Goal: Information Seeking & Learning: Learn about a topic

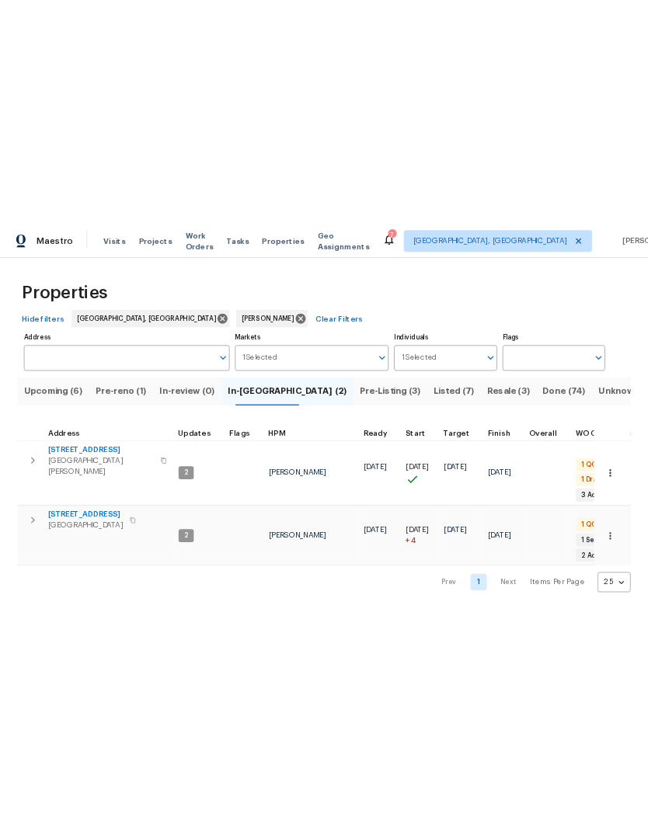
scroll to position [14, 0]
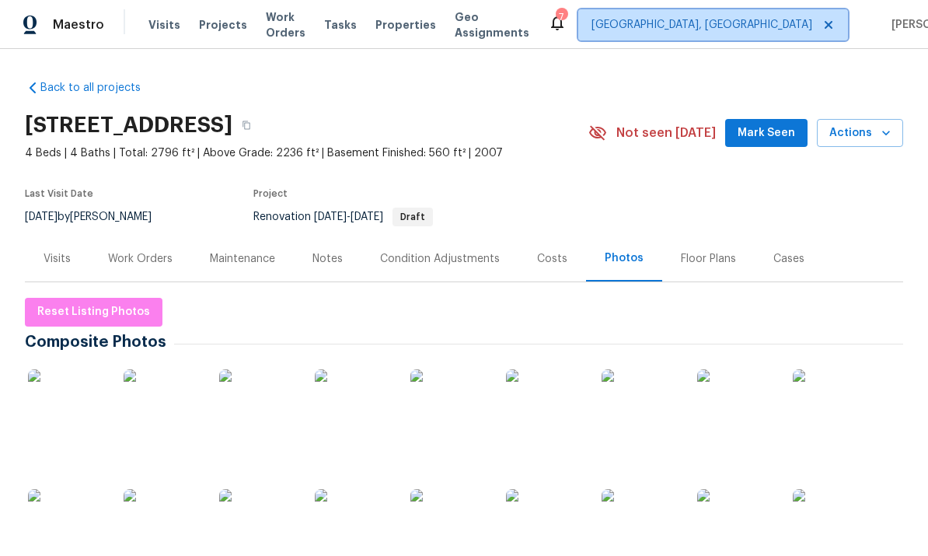
click at [647, 19] on span "[GEOGRAPHIC_DATA], [GEOGRAPHIC_DATA]" at bounding box center [701, 25] width 221 height 16
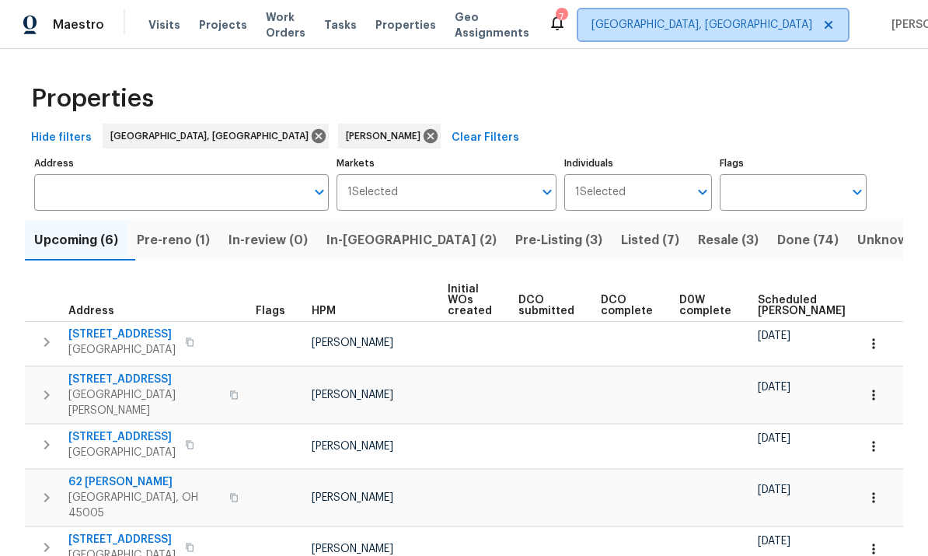
click at [734, 17] on span "Cincinnati, OH" at bounding box center [701, 25] width 221 height 16
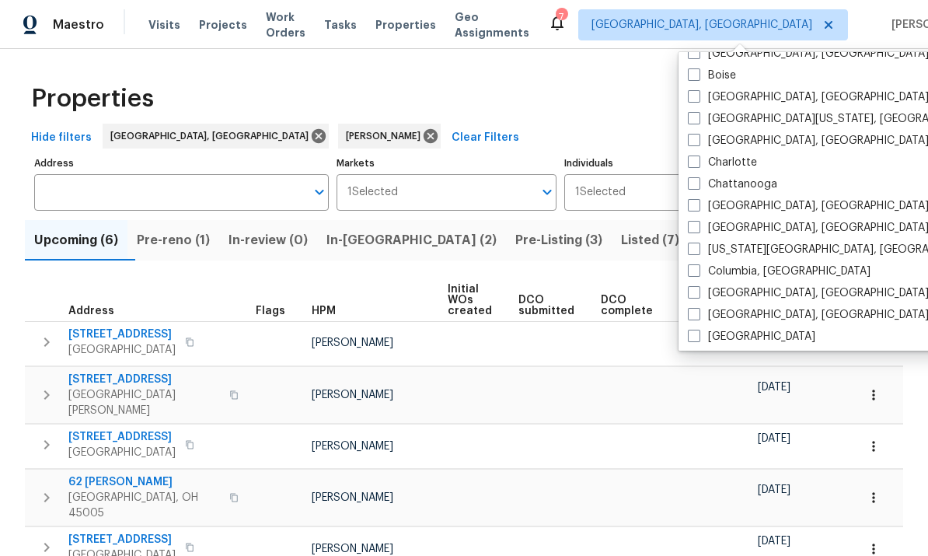
scroll to position [145, 0]
click at [762, 289] on label "[GEOGRAPHIC_DATA], [GEOGRAPHIC_DATA]" at bounding box center [808, 294] width 241 height 16
click at [698, 289] on input "[GEOGRAPHIC_DATA], [GEOGRAPHIC_DATA]" at bounding box center [693, 291] width 10 height 10
checkbox input "true"
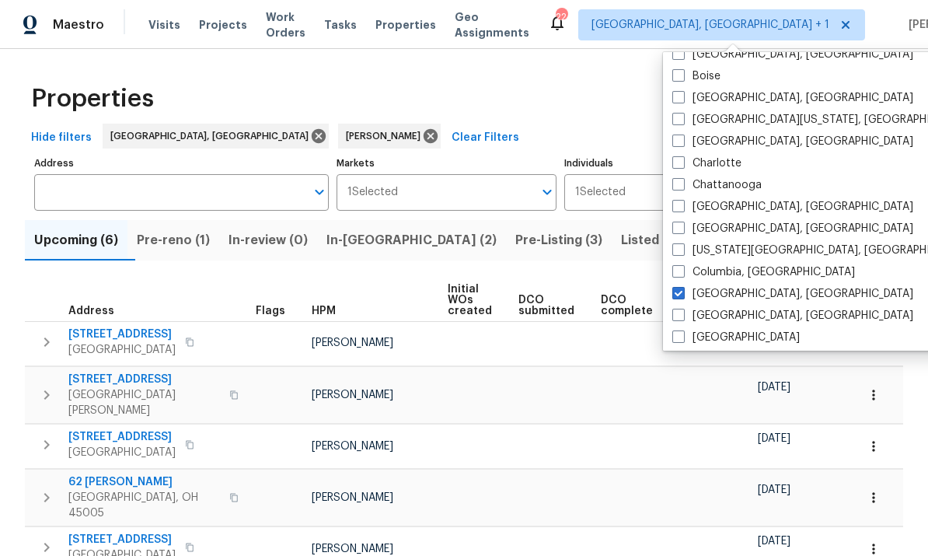
click at [512, 102] on div "Properties" at bounding box center [464, 99] width 878 height 50
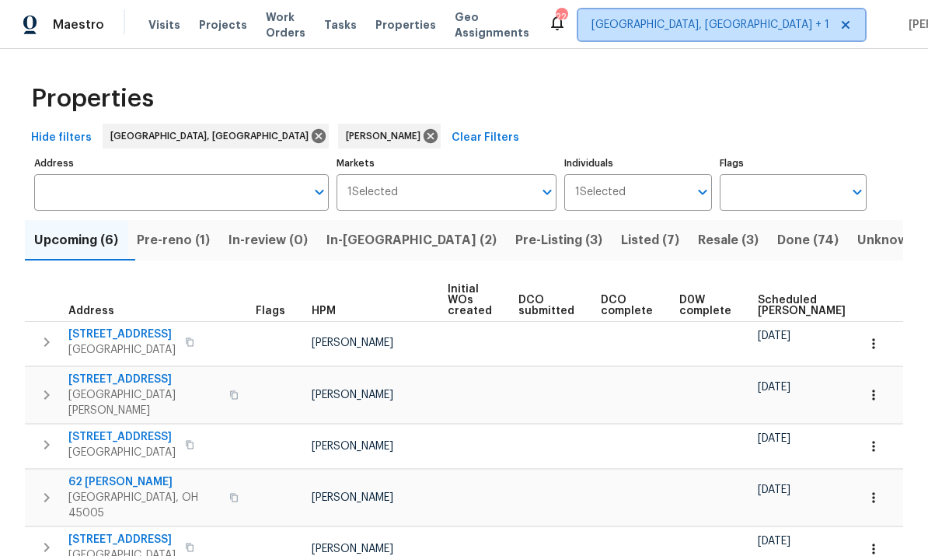
click at [726, 28] on span "Cincinnati, OH + 1" at bounding box center [710, 25] width 238 height 16
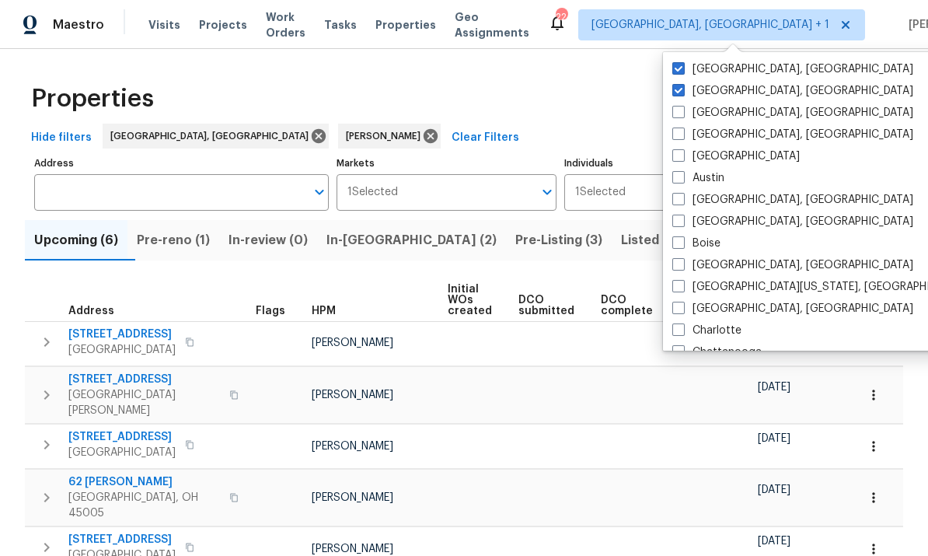
click at [722, 89] on label "[GEOGRAPHIC_DATA], [GEOGRAPHIC_DATA]" at bounding box center [792, 91] width 241 height 16
click at [682, 89] on input "[GEOGRAPHIC_DATA], [GEOGRAPHIC_DATA]" at bounding box center [677, 88] width 10 height 10
checkbox input "false"
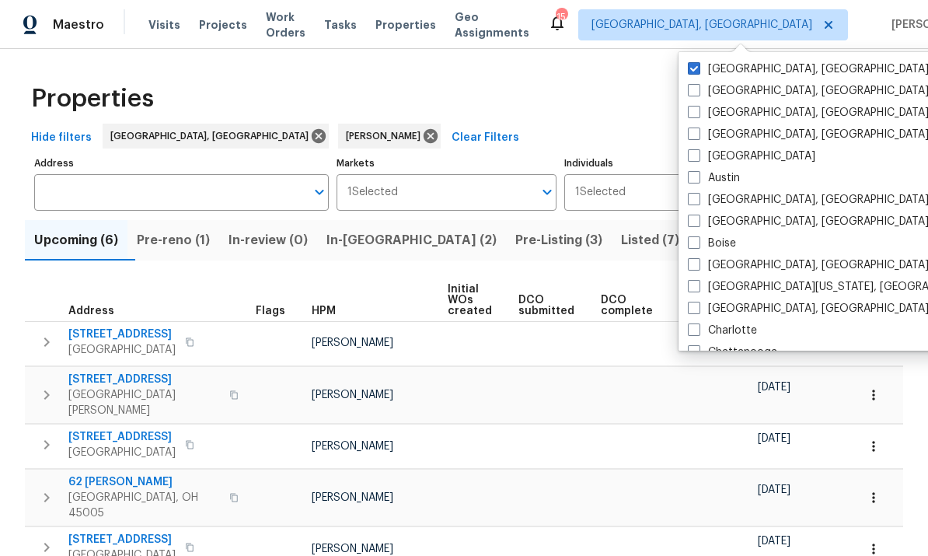
click at [494, 106] on div "Properties" at bounding box center [464, 99] width 878 height 50
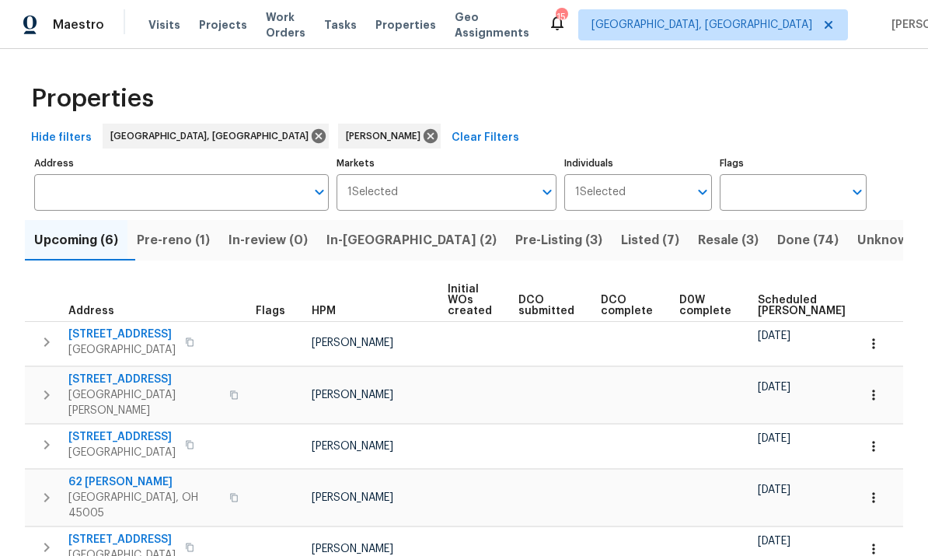
click at [645, 195] on input "Individuals" at bounding box center [657, 192] width 62 height 37
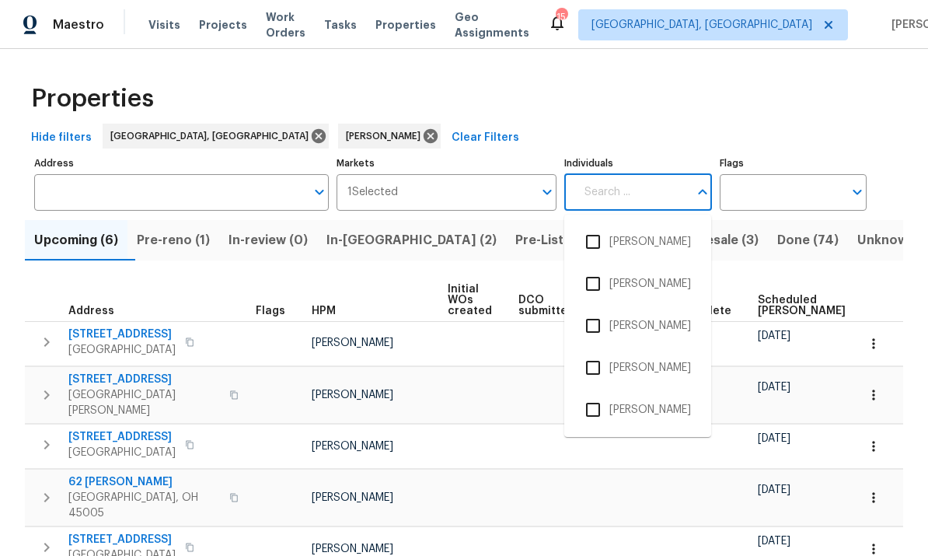
click at [650, 185] on input "Individuals" at bounding box center [631, 192] width 113 height 37
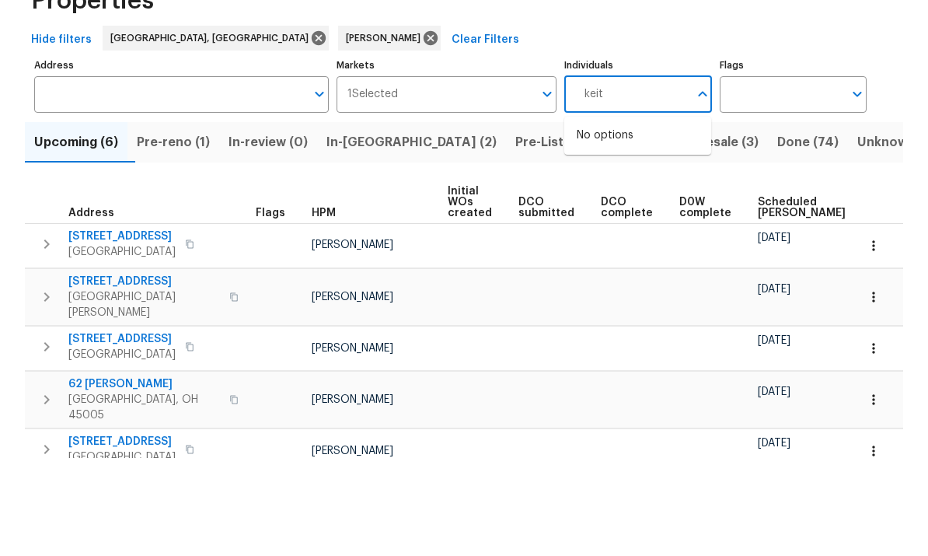
type input "keith"
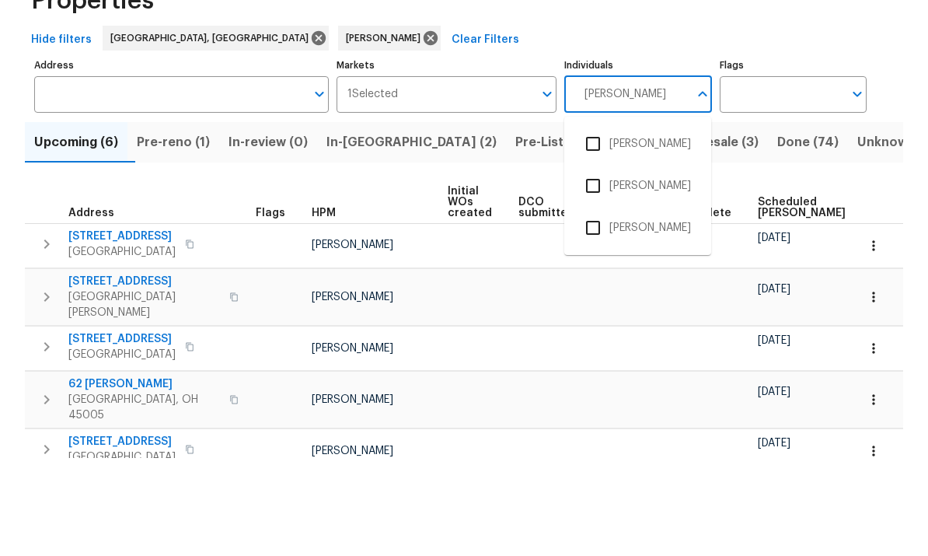
click at [607, 267] on input "checkbox" at bounding box center [593, 283] width 33 height 33
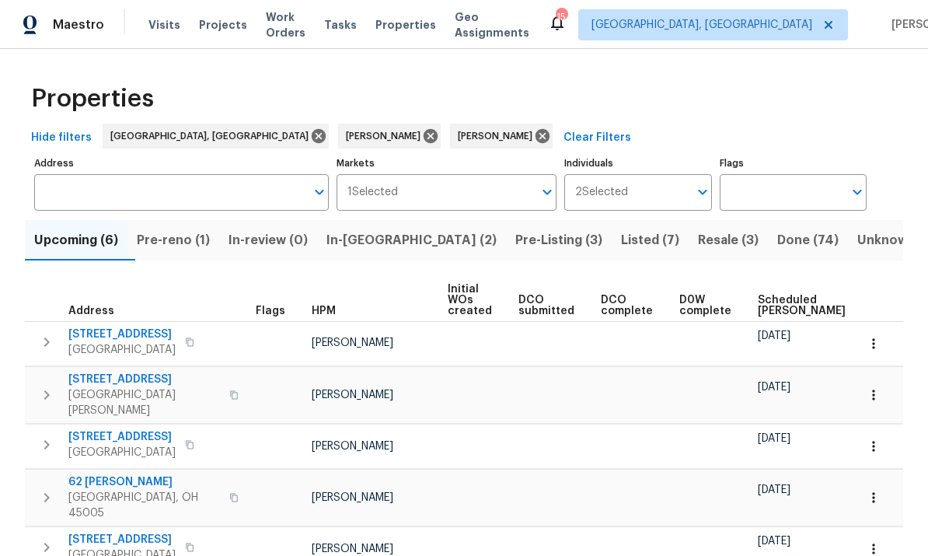
click at [698, 240] on span "Resale (3)" at bounding box center [728, 240] width 61 height 22
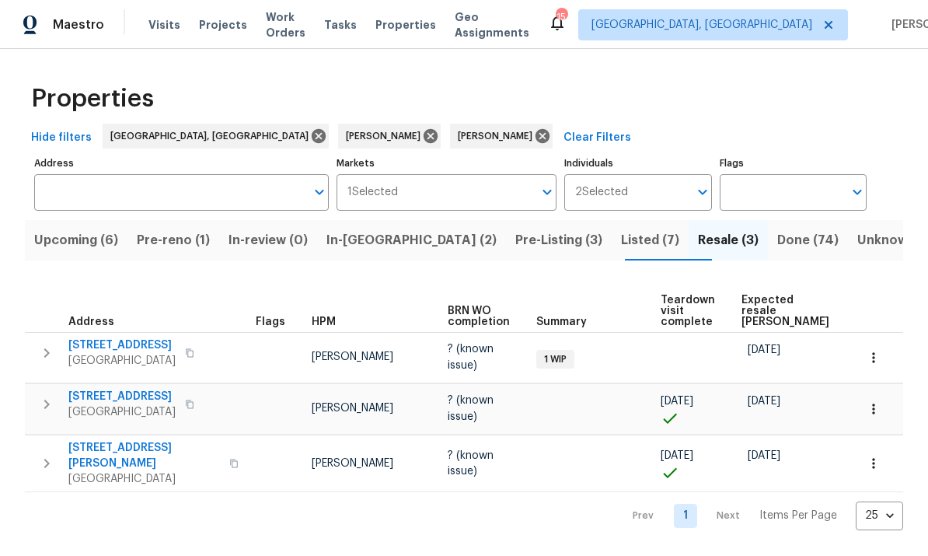
click at [686, 185] on input "Individuals" at bounding box center [658, 192] width 60 height 37
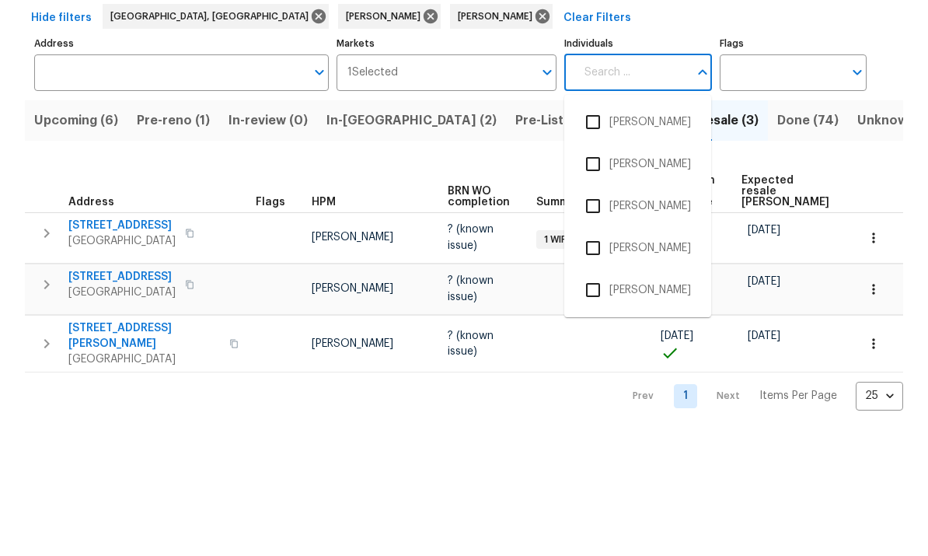
click at [492, 174] on input "Markets" at bounding box center [466, 192] width 136 height 37
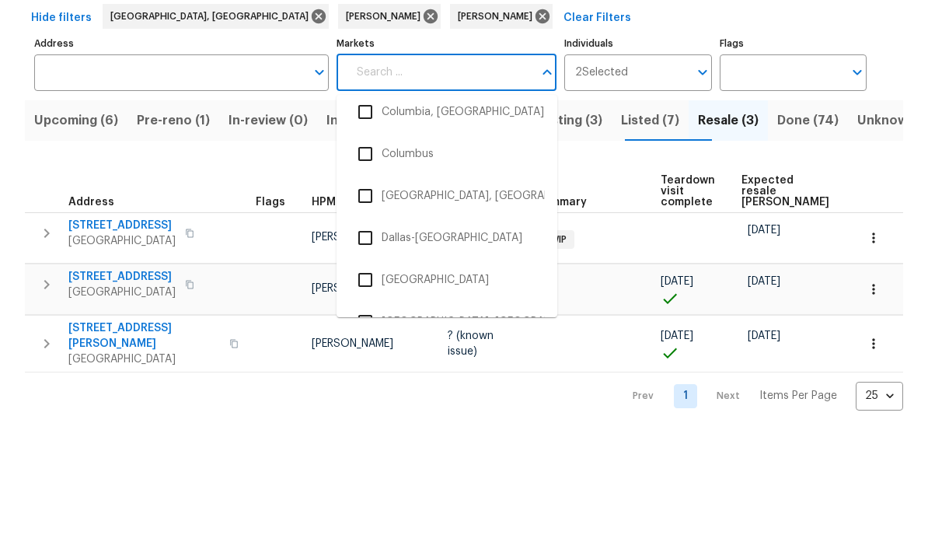
scroll to position [804, 0]
click at [366, 260] on input "checkbox" at bounding box center [365, 276] width 33 height 33
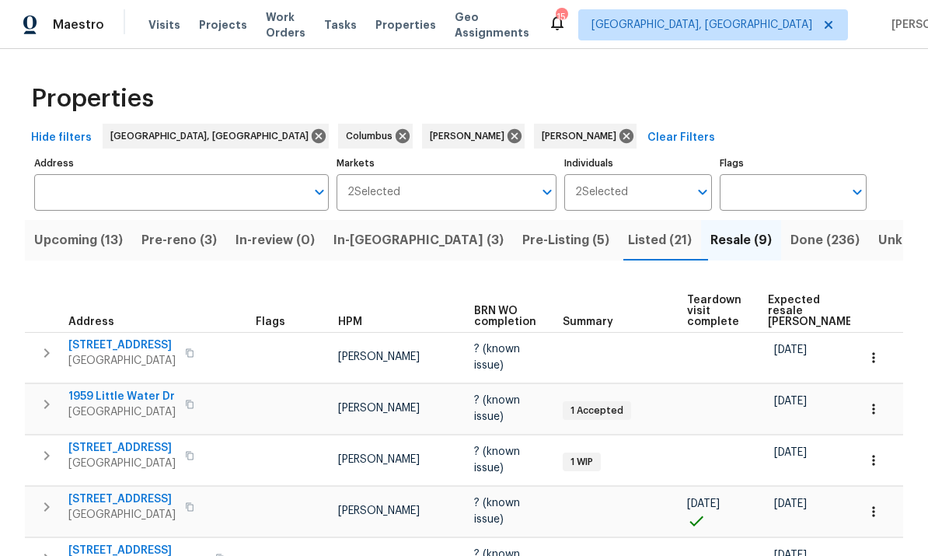
click at [98, 337] on span "8665 Birch Brook Loop" at bounding box center [121, 345] width 107 height 16
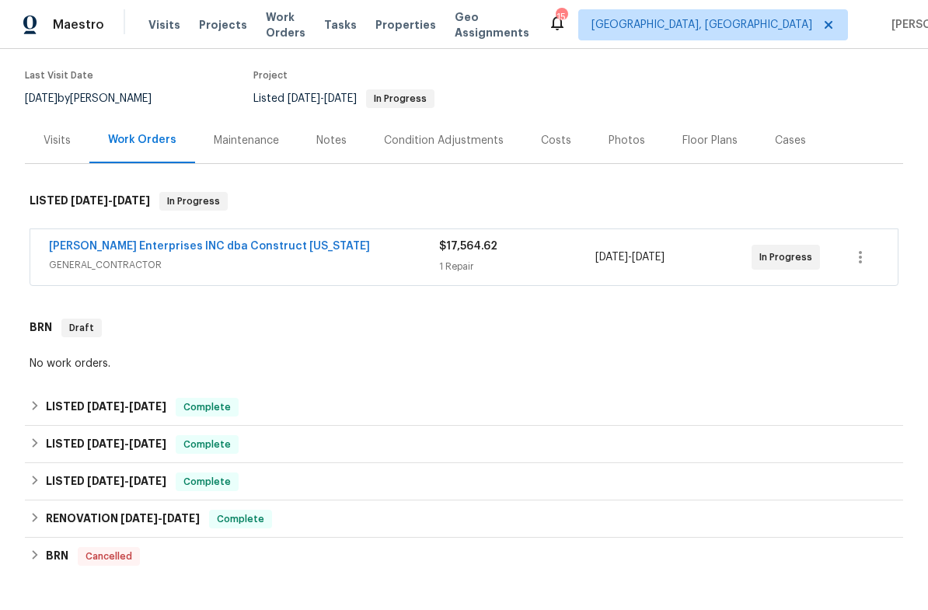
scroll to position [144, 0]
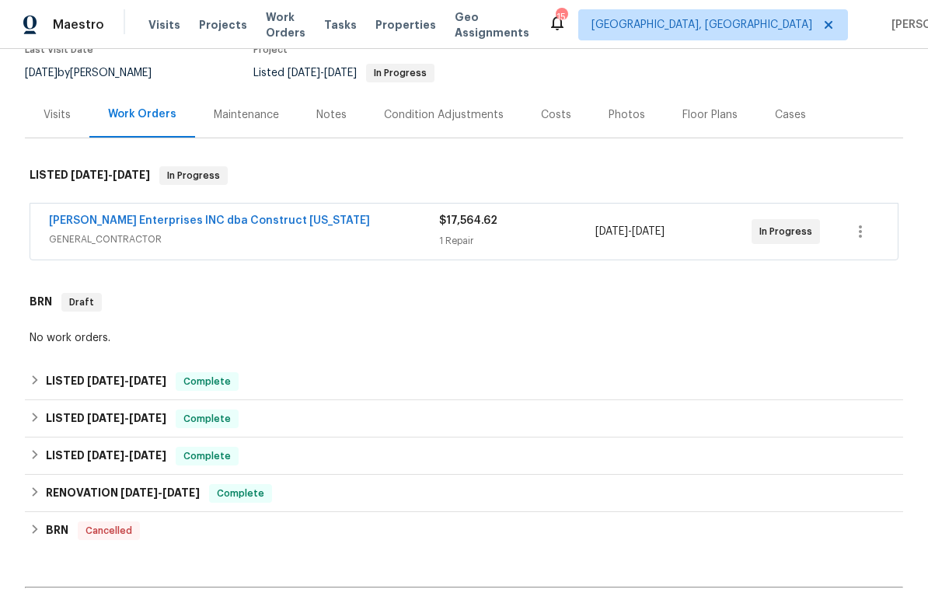
click at [97, 220] on link "Strick Enterprises INC dba Construct Ohio" at bounding box center [209, 220] width 321 height 11
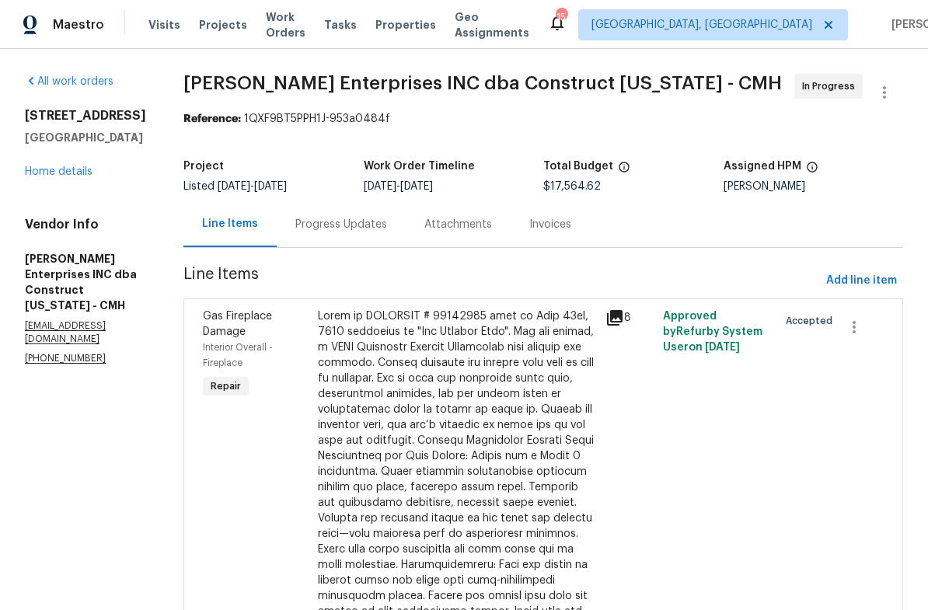
click at [364, 214] on div "Progress Updates" at bounding box center [341, 224] width 129 height 46
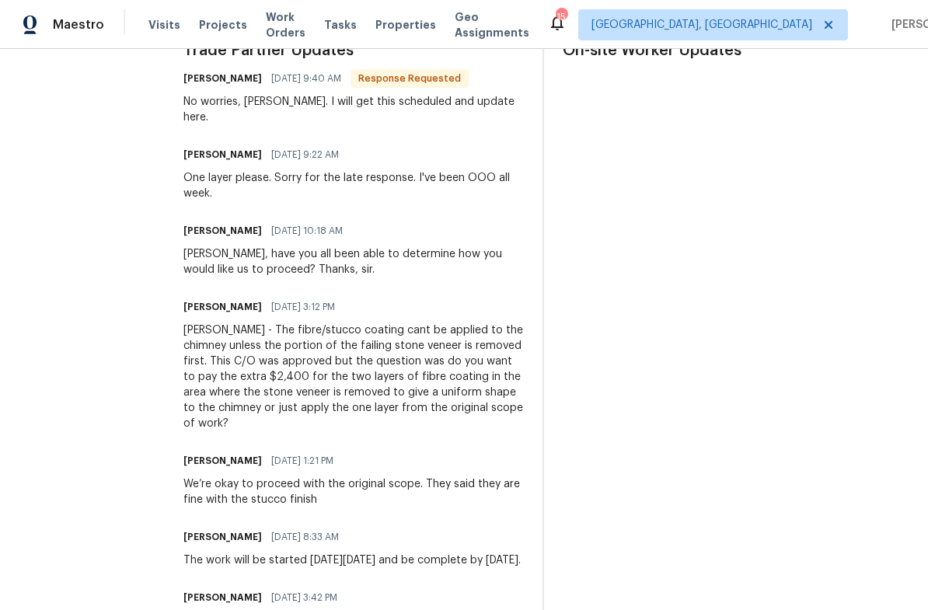
scroll to position [486, 0]
click at [466, 340] on div "Keith - The fibre/stucco coating cant be applied to the chimney unless the port…" at bounding box center [353, 376] width 340 height 109
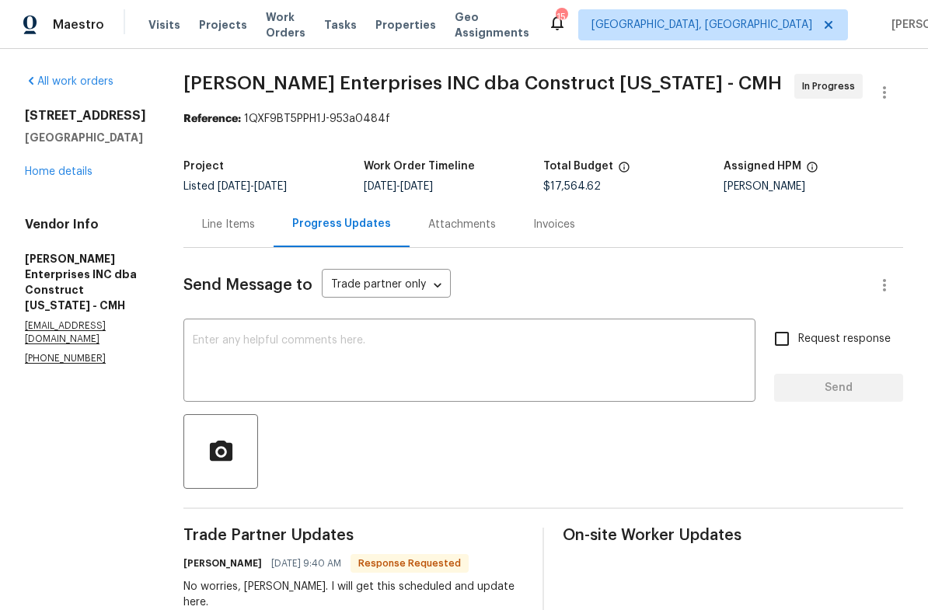
scroll to position [0, 0]
click at [240, 218] on div "Line Items" at bounding box center [228, 225] width 53 height 16
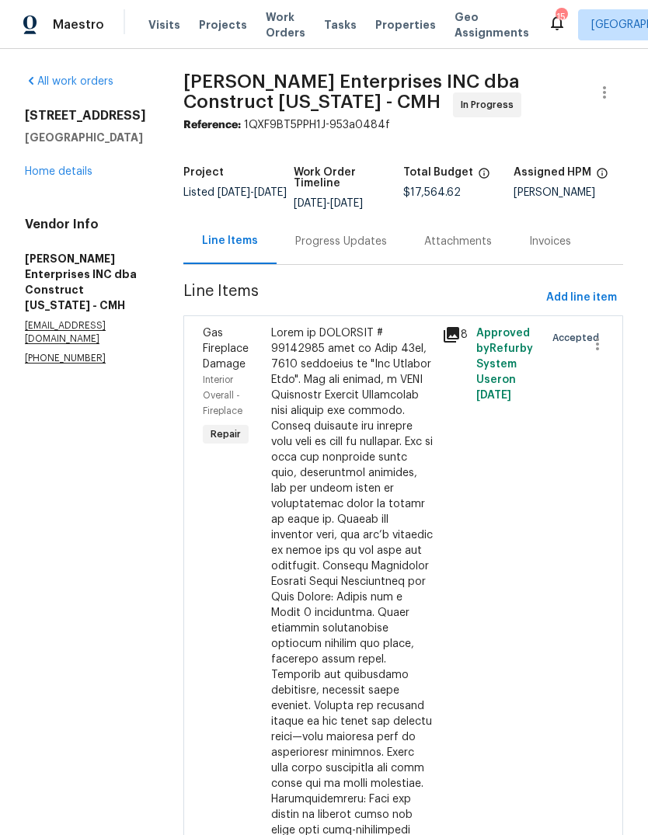
click at [350, 239] on div "Progress Updates" at bounding box center [341, 242] width 92 height 16
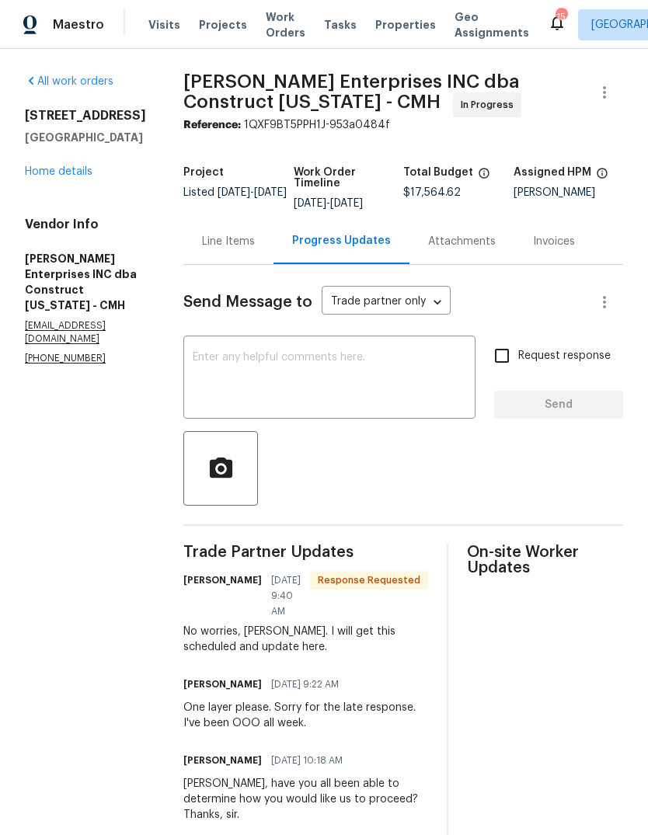
click at [336, 368] on textarea at bounding box center [330, 379] width 274 height 54
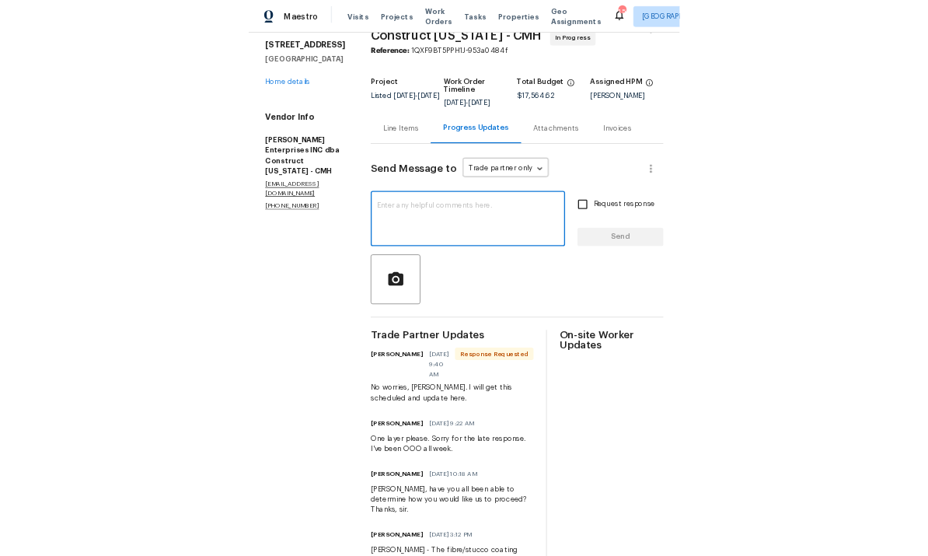
scroll to position [115, 0]
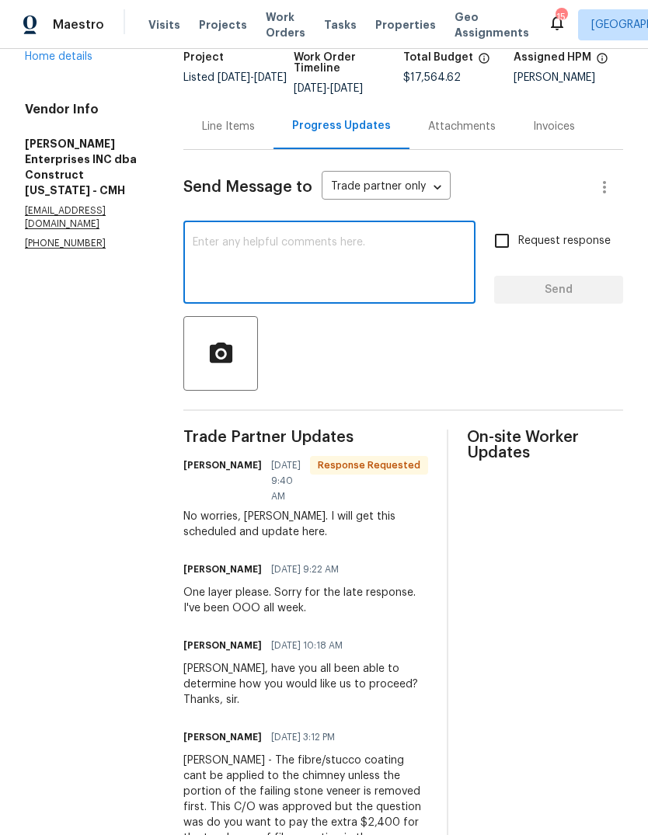
click at [64, 62] on link "Home details" at bounding box center [59, 56] width 68 height 11
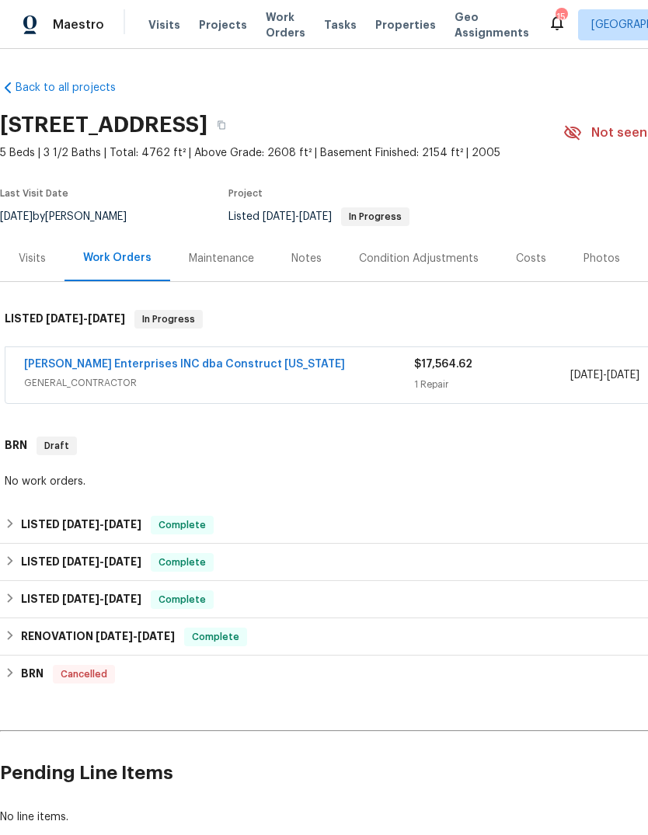
click at [590, 251] on div "Photos" at bounding box center [602, 259] width 37 height 16
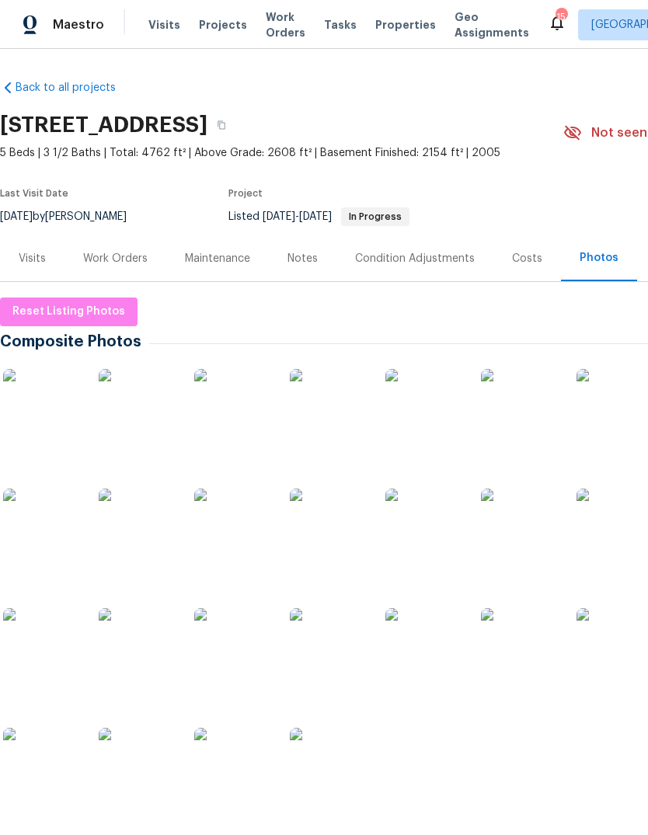
click at [154, 553] on img at bounding box center [138, 528] width 78 height 78
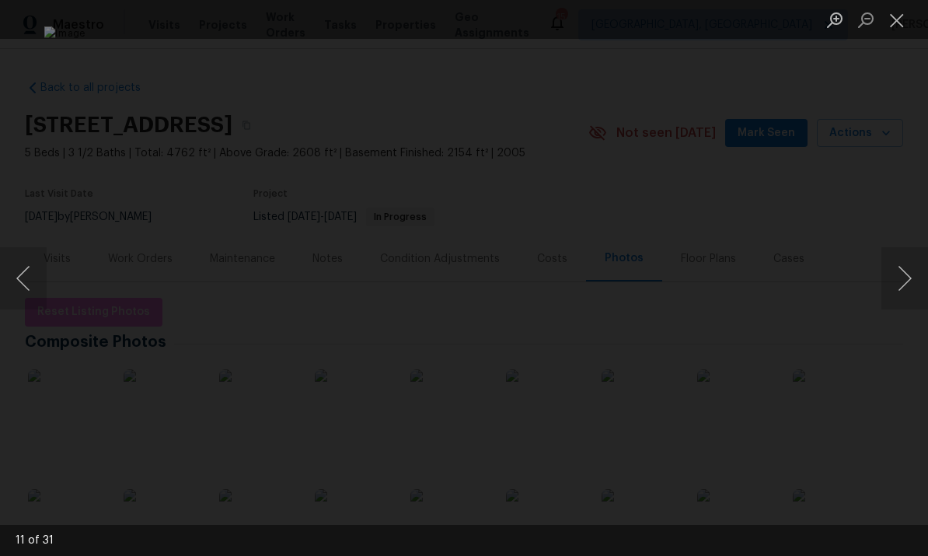
click at [903, 277] on button "Next image" at bounding box center [904, 278] width 47 height 62
click at [901, 281] on button "Next image" at bounding box center [904, 278] width 47 height 62
click at [889, 274] on button "Next image" at bounding box center [904, 278] width 47 height 62
click at [903, 279] on button "Next image" at bounding box center [904, 278] width 47 height 62
click at [904, 269] on button "Next image" at bounding box center [904, 278] width 47 height 62
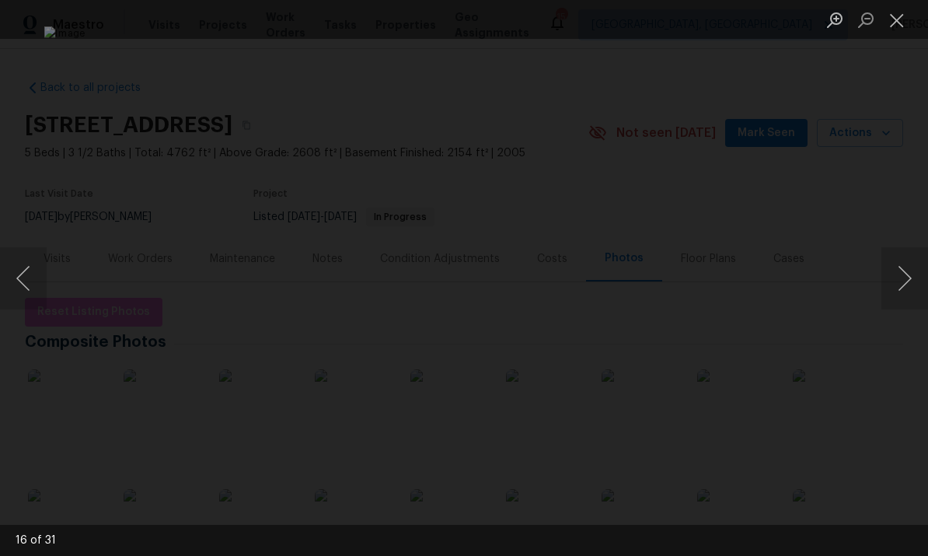
click at [907, 265] on button "Next image" at bounding box center [904, 278] width 47 height 62
click at [900, 273] on button "Next image" at bounding box center [904, 278] width 47 height 62
click at [908, 262] on button "Next image" at bounding box center [904, 278] width 47 height 62
click at [905, 267] on button "Next image" at bounding box center [904, 278] width 47 height 62
click at [901, 263] on button "Next image" at bounding box center [904, 278] width 47 height 62
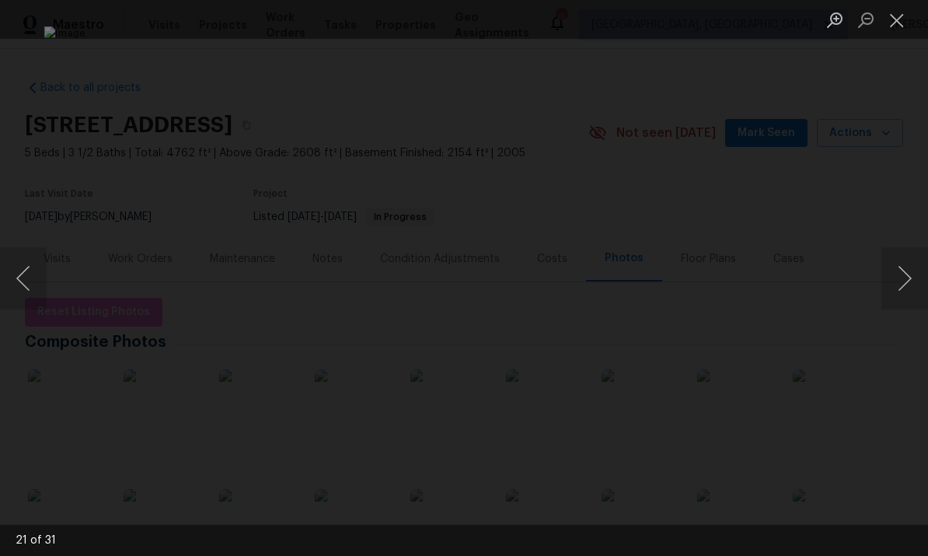
click at [901, 260] on button "Next image" at bounding box center [904, 278] width 47 height 62
click at [902, 257] on button "Next image" at bounding box center [904, 278] width 47 height 62
click at [901, 274] on button "Next image" at bounding box center [904, 278] width 47 height 62
click at [899, 273] on button "Next image" at bounding box center [904, 278] width 47 height 62
click at [901, 273] on button "Next image" at bounding box center [904, 278] width 47 height 62
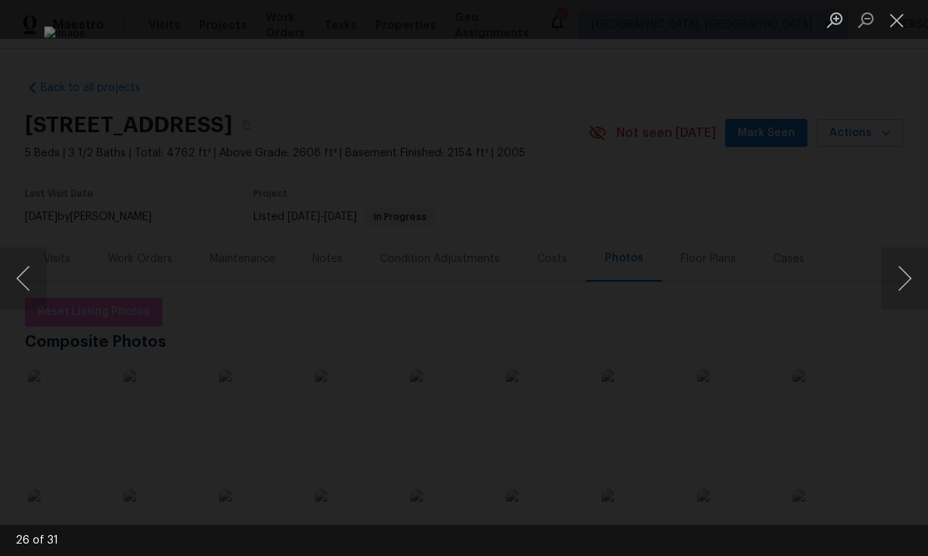
click at [900, 281] on button "Next image" at bounding box center [904, 278] width 47 height 62
click at [897, 282] on button "Next image" at bounding box center [904, 278] width 47 height 62
click at [895, 284] on button "Next image" at bounding box center [904, 278] width 47 height 62
click at [898, 283] on button "Next image" at bounding box center [904, 278] width 47 height 62
click at [901, 277] on button "Next image" at bounding box center [904, 278] width 47 height 62
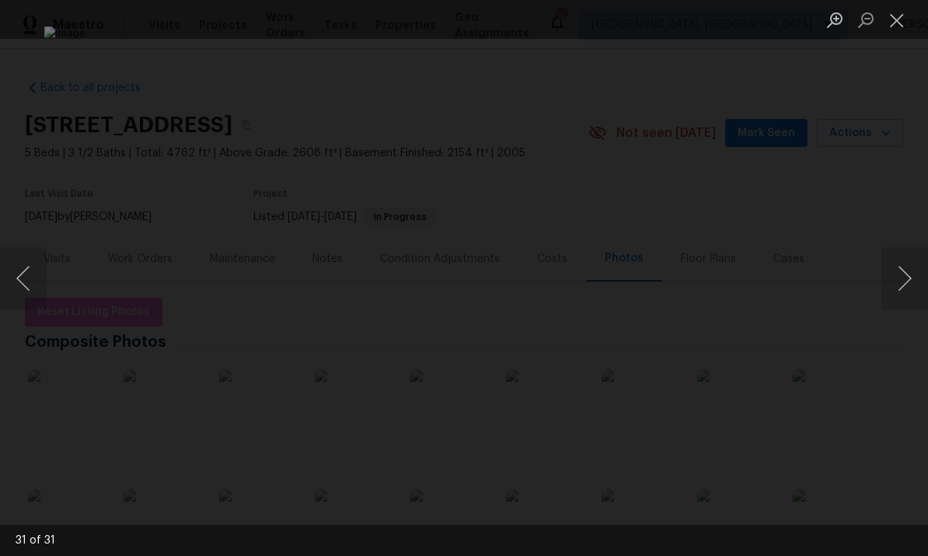
click at [903, 273] on button "Next image" at bounding box center [904, 278] width 47 height 62
click at [901, 278] on button "Next image" at bounding box center [904, 278] width 47 height 62
click at [901, 281] on button "Next image" at bounding box center [904, 278] width 47 height 62
click at [900, 284] on button "Next image" at bounding box center [904, 278] width 47 height 62
click at [883, 265] on button "Next image" at bounding box center [904, 278] width 47 height 62
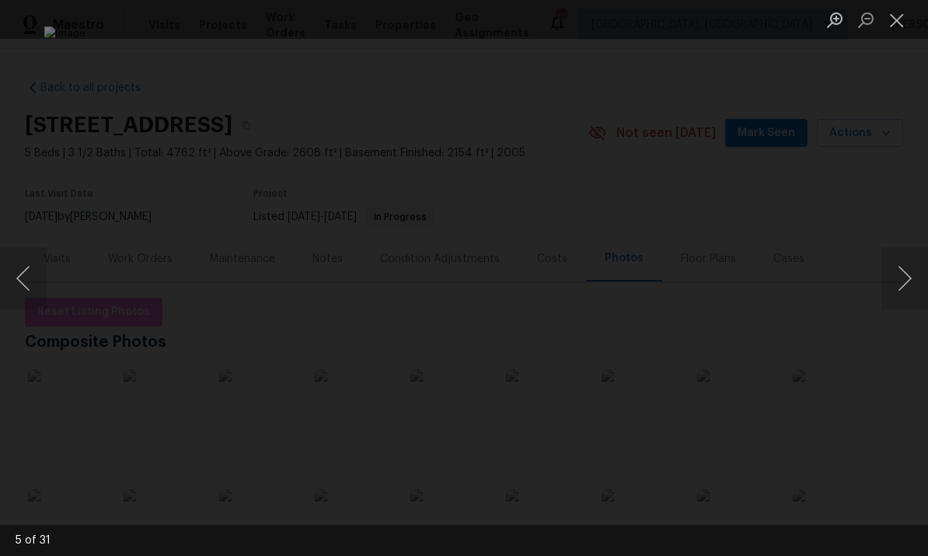
click at [890, 271] on button "Next image" at bounding box center [904, 278] width 47 height 62
click at [887, 261] on button "Next image" at bounding box center [904, 278] width 47 height 62
click at [884, 263] on button "Next image" at bounding box center [904, 278] width 47 height 62
click at [890, 273] on button "Next image" at bounding box center [904, 278] width 47 height 62
click at [901, 281] on button "Next image" at bounding box center [904, 278] width 47 height 62
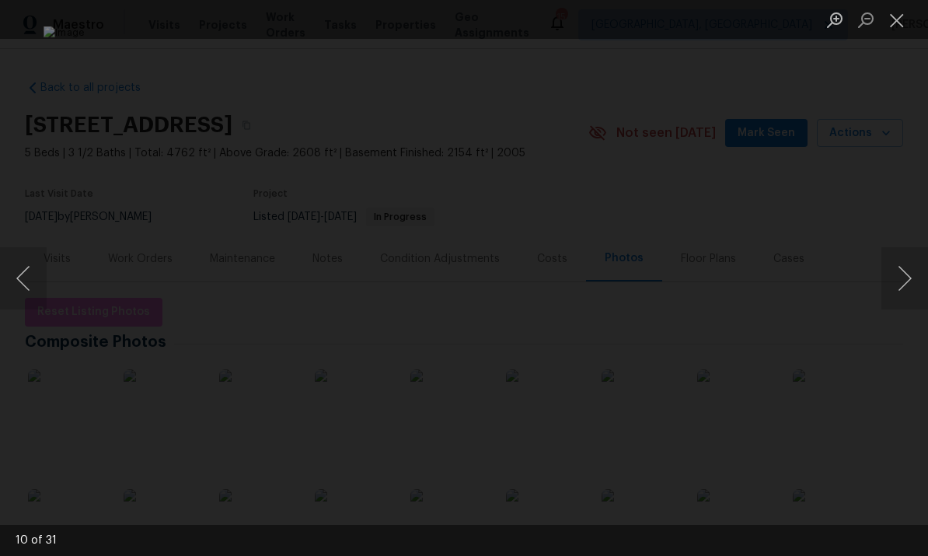
click at [890, 21] on button "Close lightbox" at bounding box center [896, 19] width 31 height 27
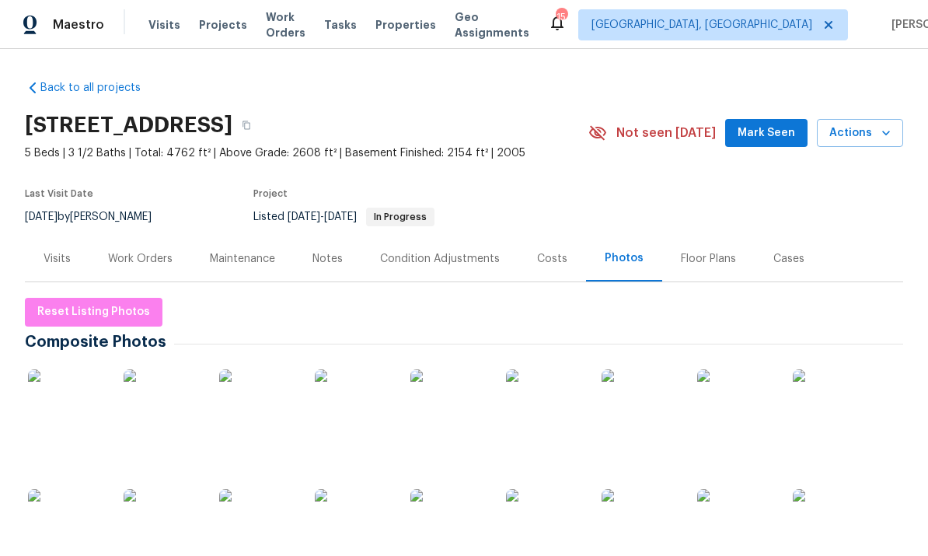
click at [62, 260] on div "Visits" at bounding box center [57, 259] width 27 height 16
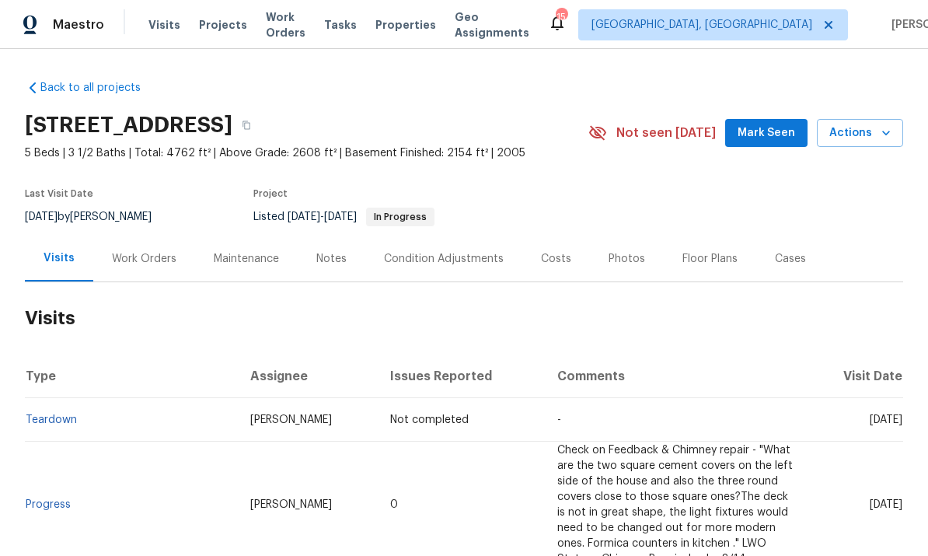
click at [609, 256] on div "Photos" at bounding box center [626, 259] width 37 height 16
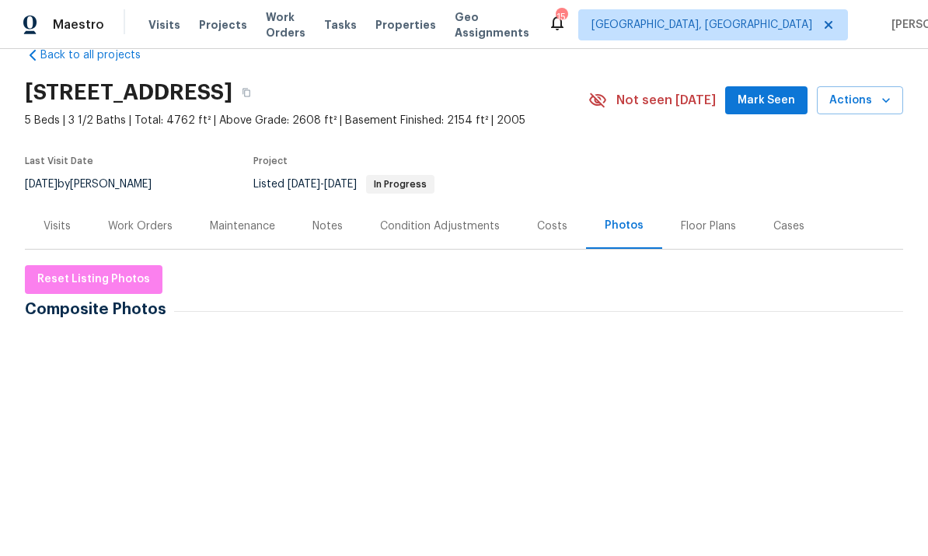
scroll to position [35, 0]
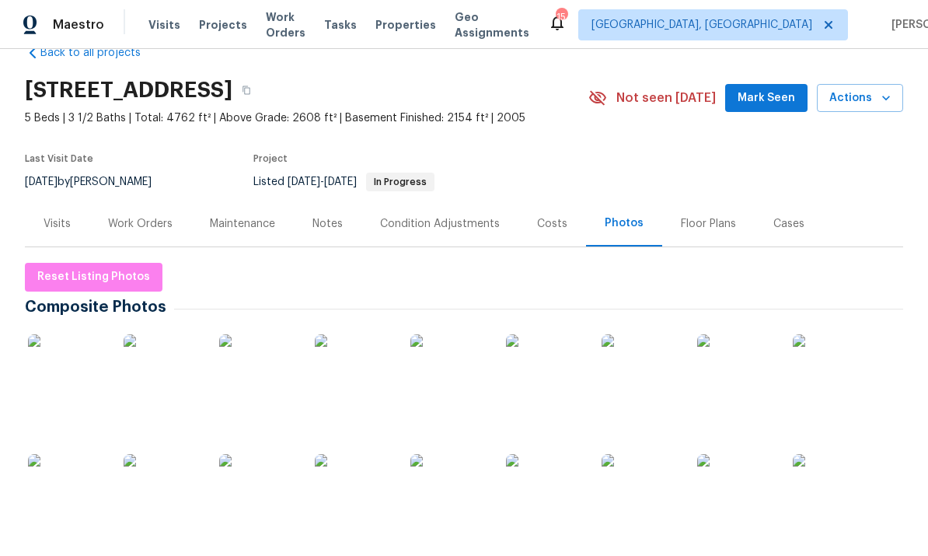
click at [54, 371] on img at bounding box center [67, 373] width 78 height 78
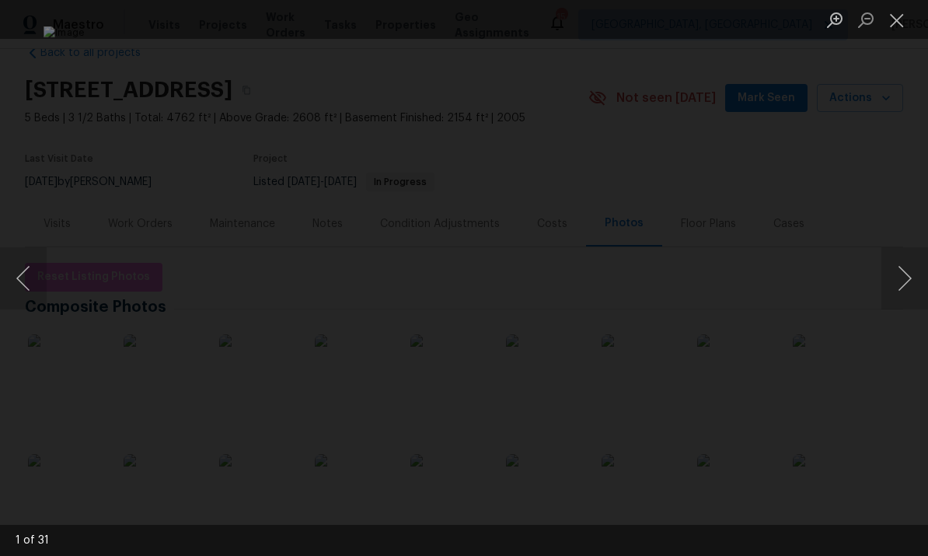
click at [895, 293] on button "Next image" at bounding box center [904, 278] width 47 height 62
click at [900, 283] on button "Next image" at bounding box center [904, 278] width 47 height 62
click at [898, 280] on button "Next image" at bounding box center [904, 278] width 47 height 62
click at [896, 274] on button "Next image" at bounding box center [904, 278] width 47 height 62
click at [899, 280] on button "Next image" at bounding box center [904, 278] width 47 height 62
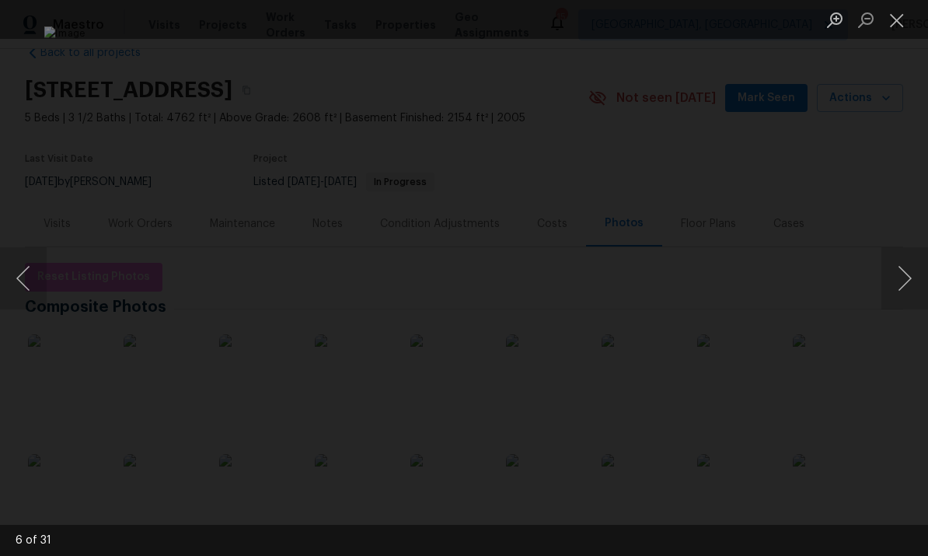
click at [901, 277] on button "Next image" at bounding box center [904, 278] width 47 height 62
click at [39, 290] on button "Previous image" at bounding box center [23, 278] width 47 height 62
click at [908, 274] on button "Next image" at bounding box center [904, 278] width 47 height 62
click at [889, 281] on button "Next image" at bounding box center [904, 278] width 47 height 62
click at [888, 288] on button "Next image" at bounding box center [904, 278] width 47 height 62
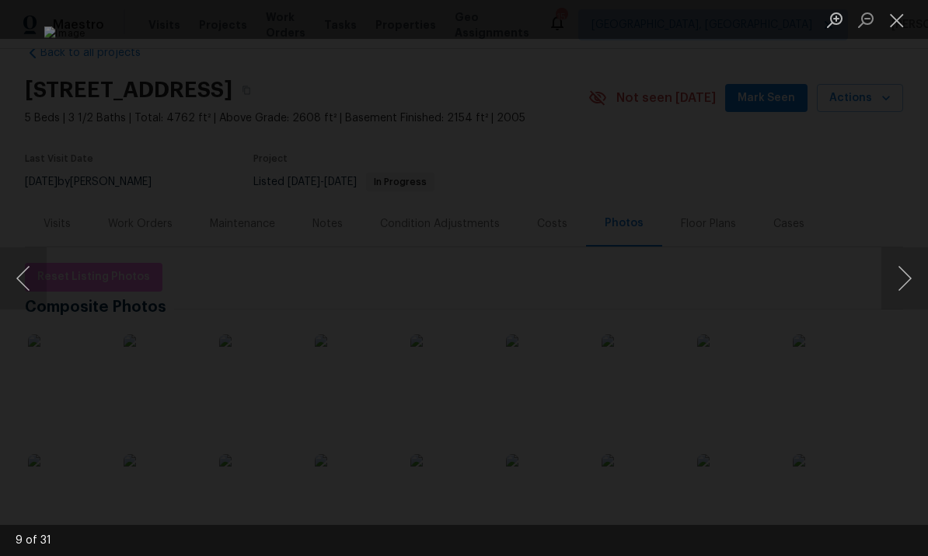
click at [890, 289] on button "Next image" at bounding box center [904, 278] width 47 height 62
click at [899, 282] on button "Next image" at bounding box center [904, 278] width 47 height 62
click at [901, 284] on button "Next image" at bounding box center [904, 278] width 47 height 62
click at [898, 282] on button "Next image" at bounding box center [904, 278] width 47 height 62
click at [895, 287] on button "Next image" at bounding box center [904, 278] width 47 height 62
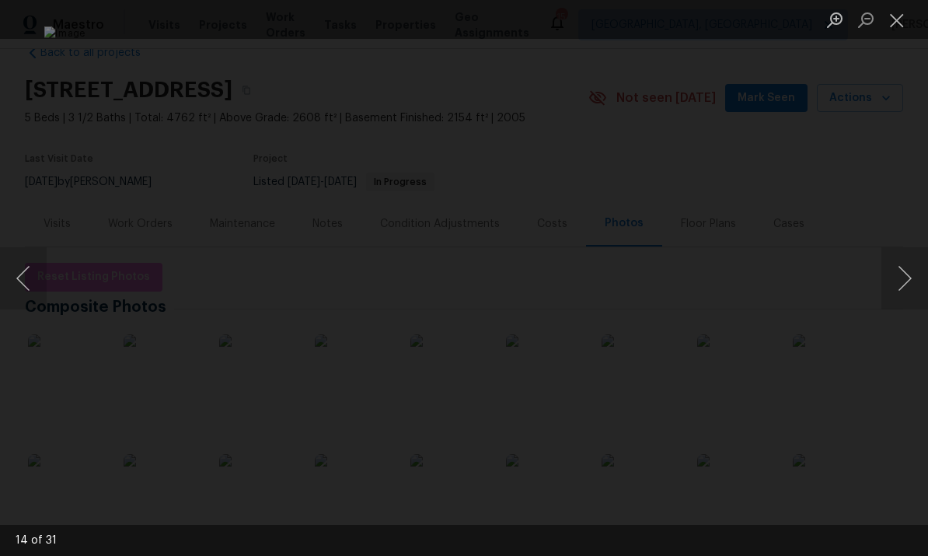
click at [900, 280] on button "Next image" at bounding box center [904, 278] width 47 height 62
click at [894, 284] on button "Next image" at bounding box center [904, 278] width 47 height 62
click at [899, 285] on button "Next image" at bounding box center [904, 278] width 47 height 62
click at [904, 276] on button "Next image" at bounding box center [904, 278] width 47 height 62
click at [898, 277] on button "Next image" at bounding box center [904, 278] width 47 height 62
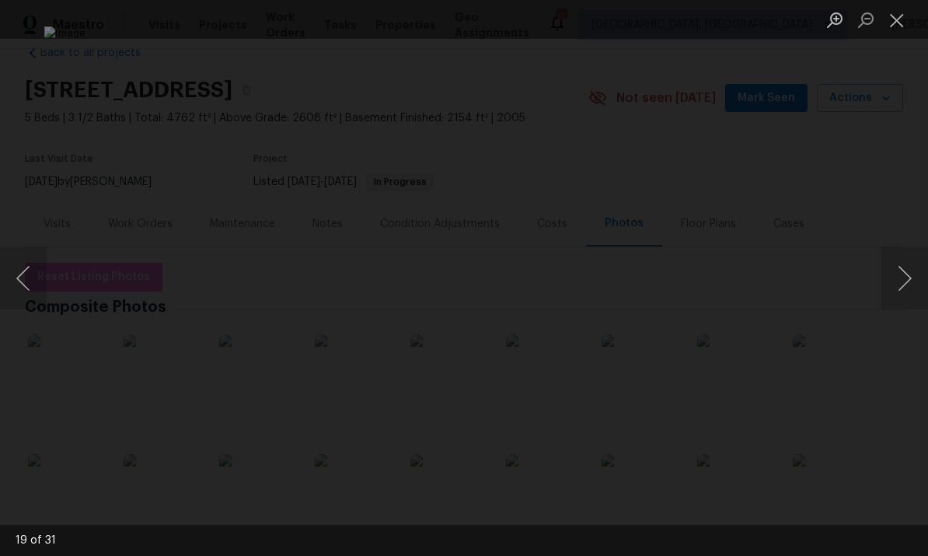
click at [904, 272] on button "Next image" at bounding box center [904, 278] width 47 height 62
click at [903, 276] on button "Next image" at bounding box center [904, 278] width 47 height 62
click at [900, 285] on button "Next image" at bounding box center [904, 278] width 47 height 62
click at [896, 290] on button "Next image" at bounding box center [904, 278] width 47 height 62
click at [898, 289] on button "Next image" at bounding box center [904, 278] width 47 height 62
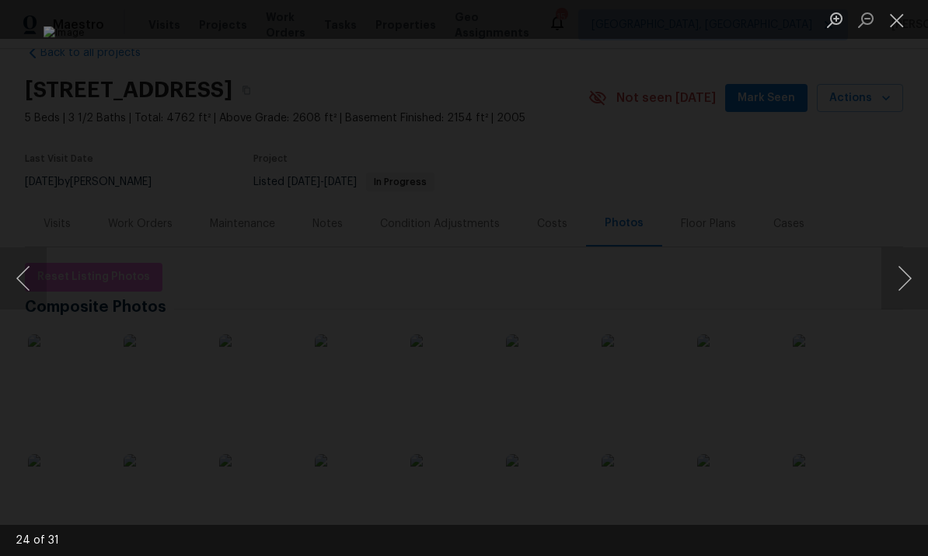
click at [890, 283] on button "Next image" at bounding box center [904, 278] width 47 height 62
click at [895, 282] on button "Next image" at bounding box center [904, 278] width 47 height 62
click at [899, 288] on button "Next image" at bounding box center [904, 278] width 47 height 62
click at [893, 30] on button "Close lightbox" at bounding box center [896, 19] width 31 height 27
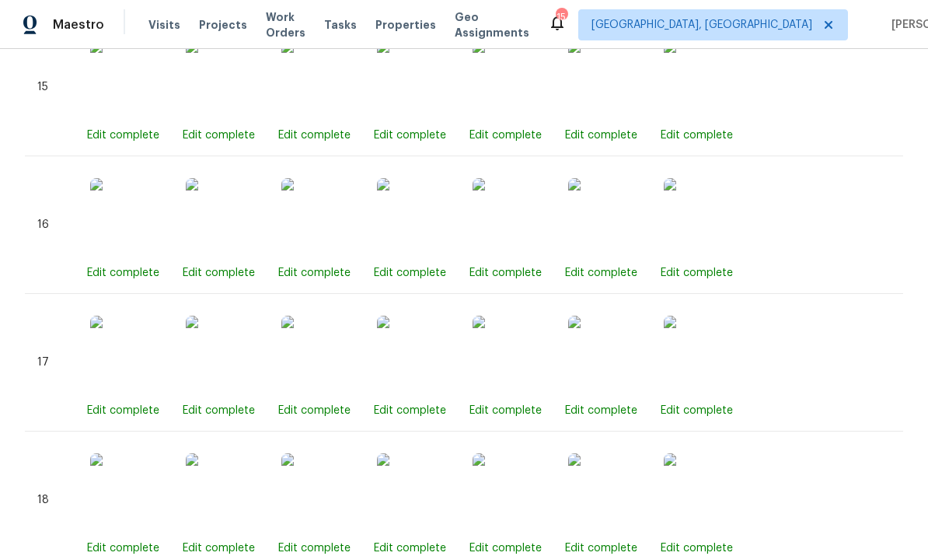
scroll to position [3010, 0]
